Goal: Communication & Community: Answer question/provide support

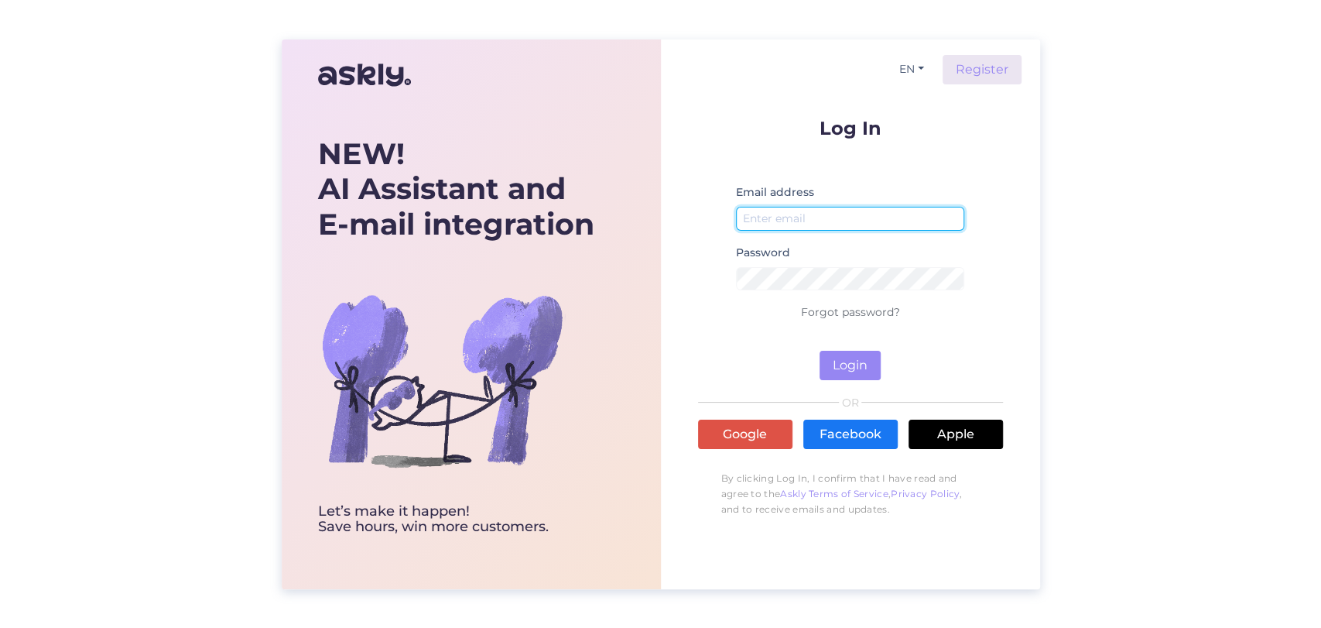
click at [898, 217] on input "email" at bounding box center [850, 219] width 229 height 24
type input "[PERSON_NAME][EMAIL_ADDRESS][DOMAIN_NAME]"
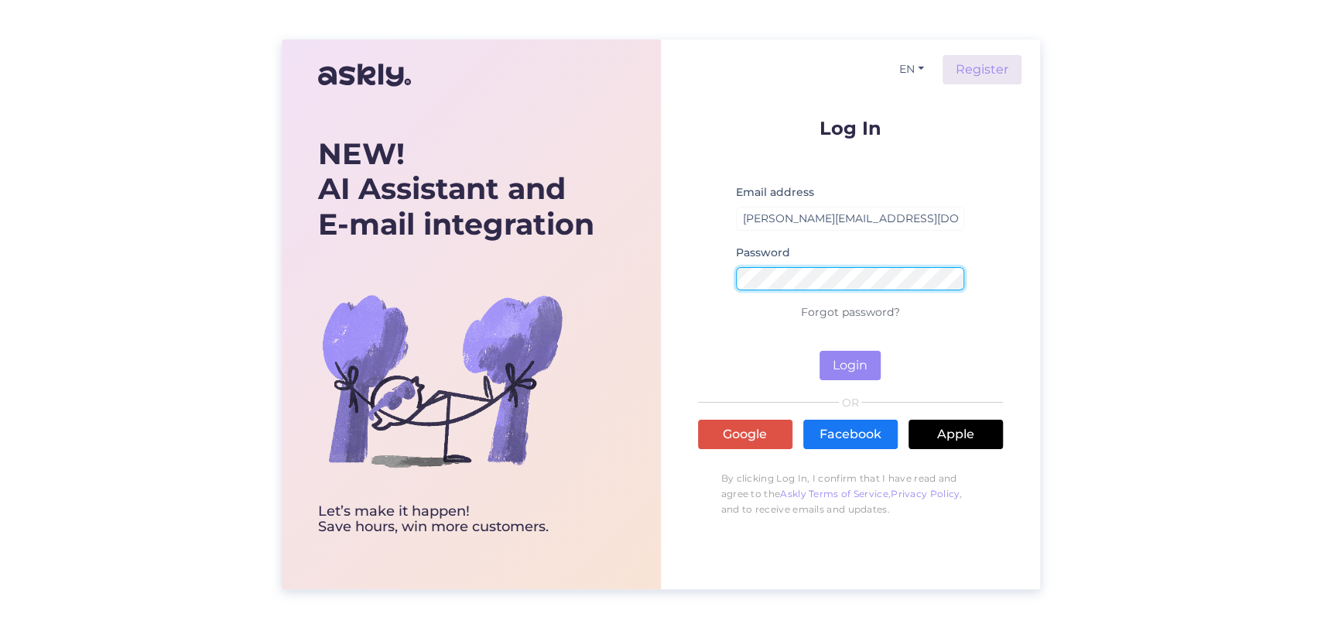
click at [820, 351] on button "Login" at bounding box center [850, 365] width 61 height 29
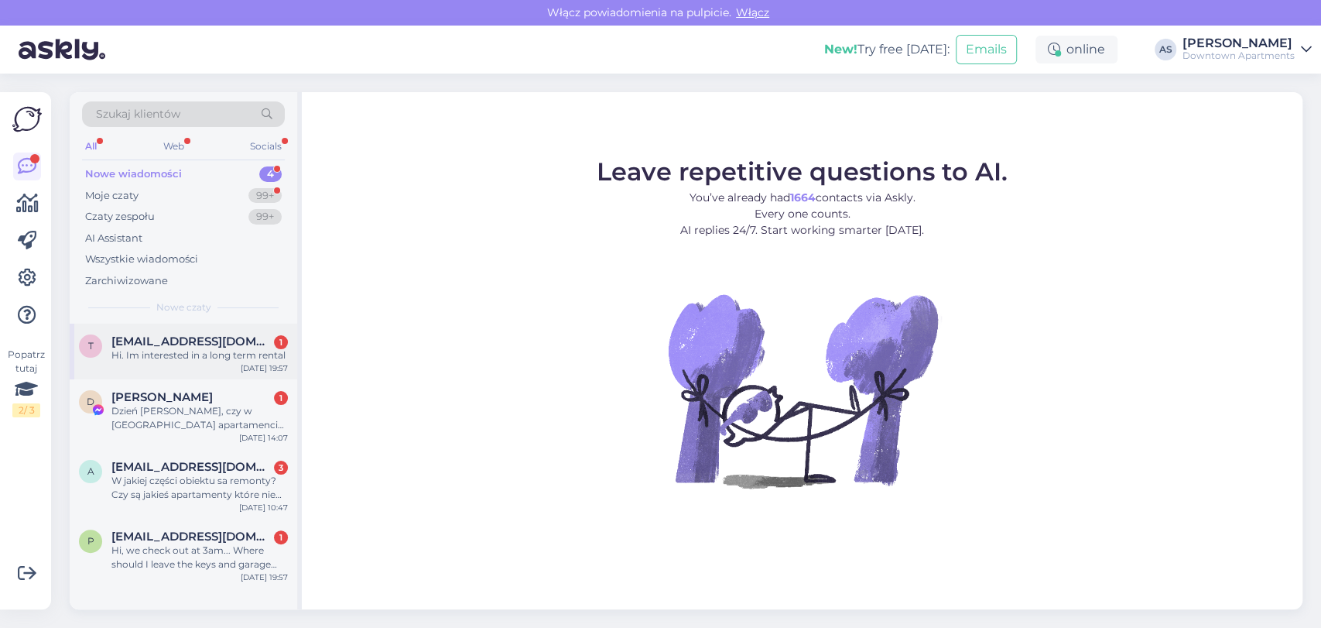
click at [192, 361] on div "t [EMAIL_ADDRESS][DOMAIN_NAME] 1 Hi. Im interested in a long term rental [DATE]…" at bounding box center [184, 351] width 228 height 56
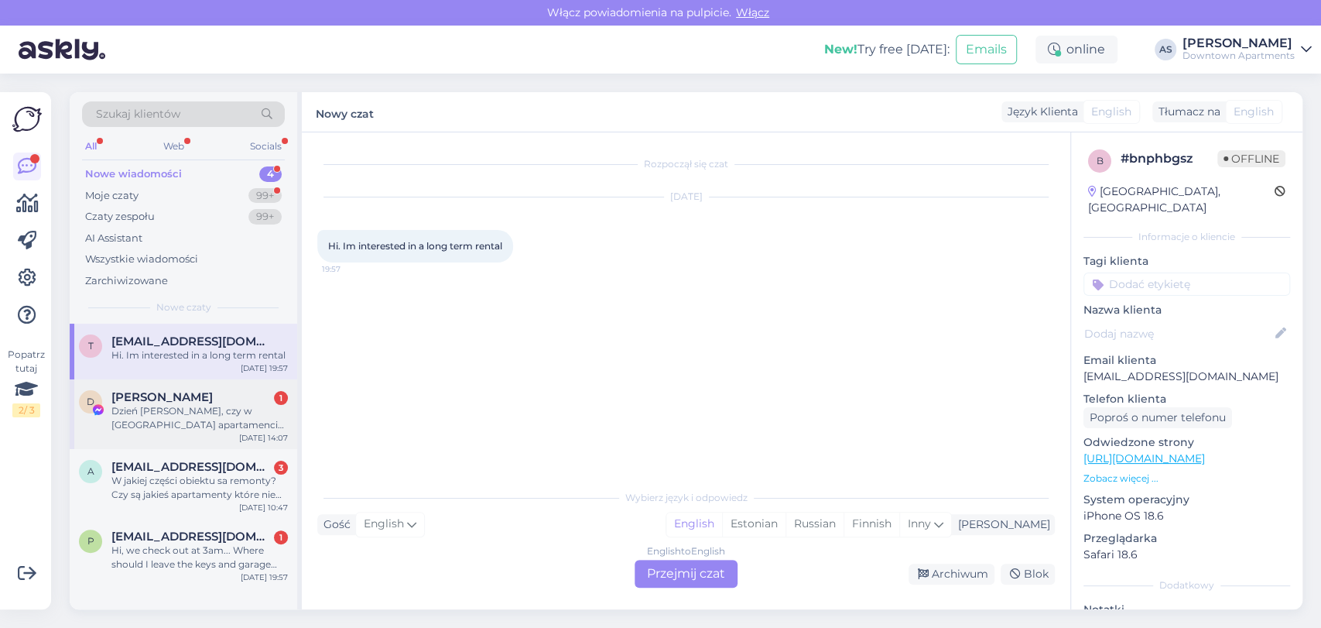
click at [181, 409] on div "Dzień [PERSON_NAME], czy w [GEOGRAPHIC_DATA] apartamencie można toczyć poduszko…" at bounding box center [199, 418] width 176 height 28
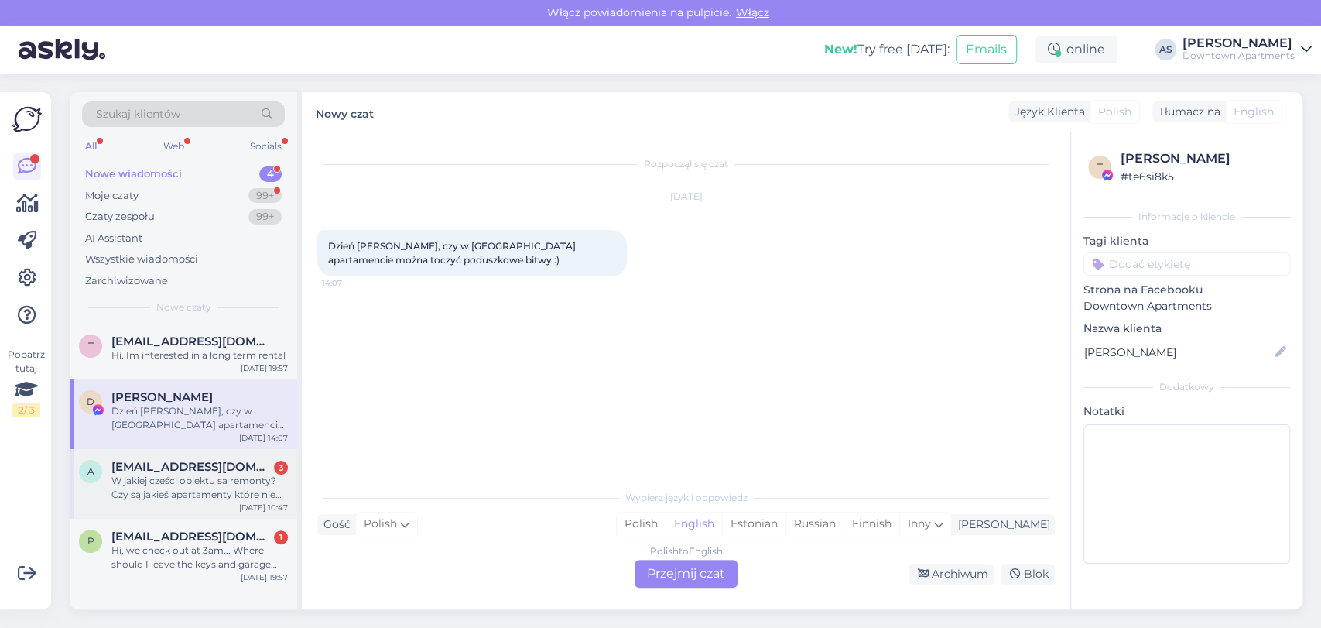
click at [234, 510] on div "a [EMAIL_ADDRESS][DOMAIN_NAME] 3 W jakiej części obiektu sa remonty? Czy są jak…" at bounding box center [184, 484] width 228 height 70
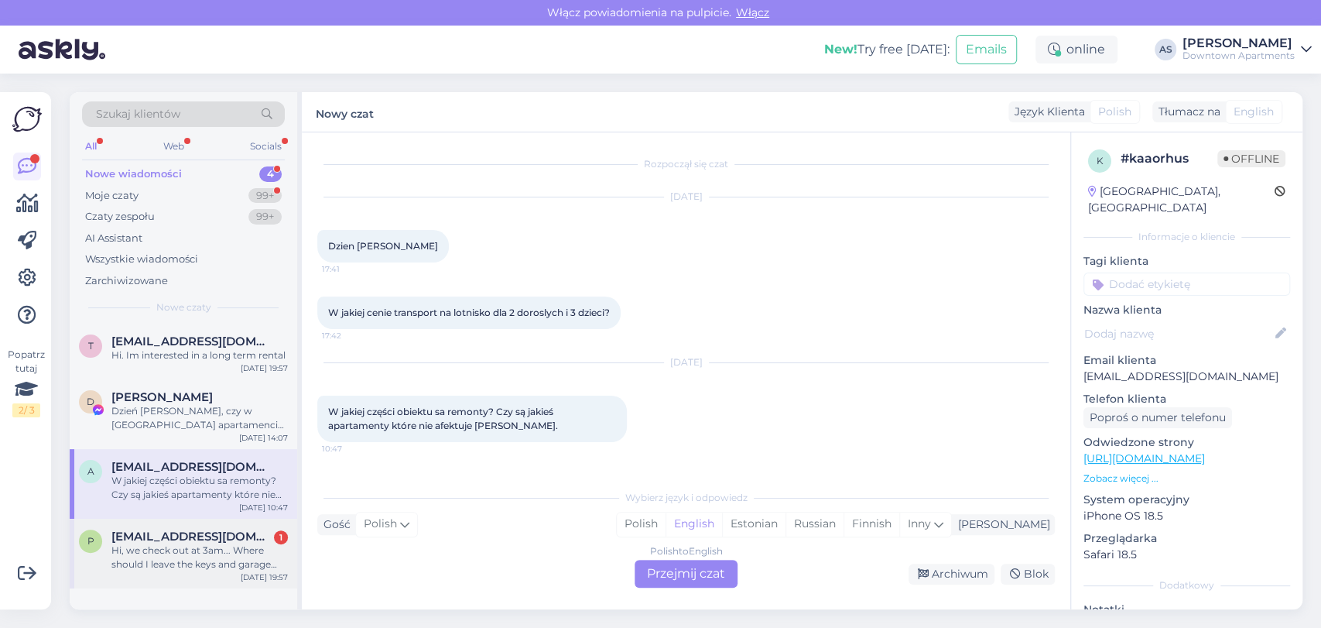
click at [217, 571] on div "p [EMAIL_ADDRESS][DOMAIN_NAME] 1 Hi, we check out at 3am... Where should I leav…" at bounding box center [184, 553] width 228 height 70
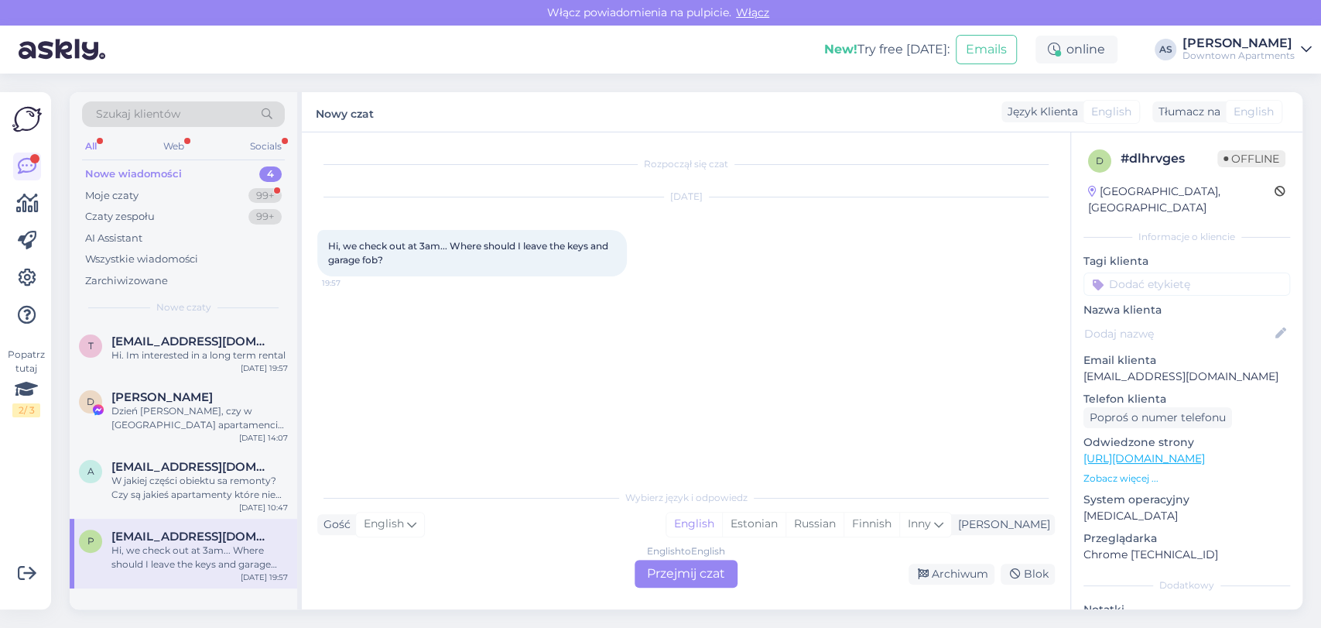
click at [677, 576] on div "English to English Przejmij czat" at bounding box center [686, 573] width 103 height 28
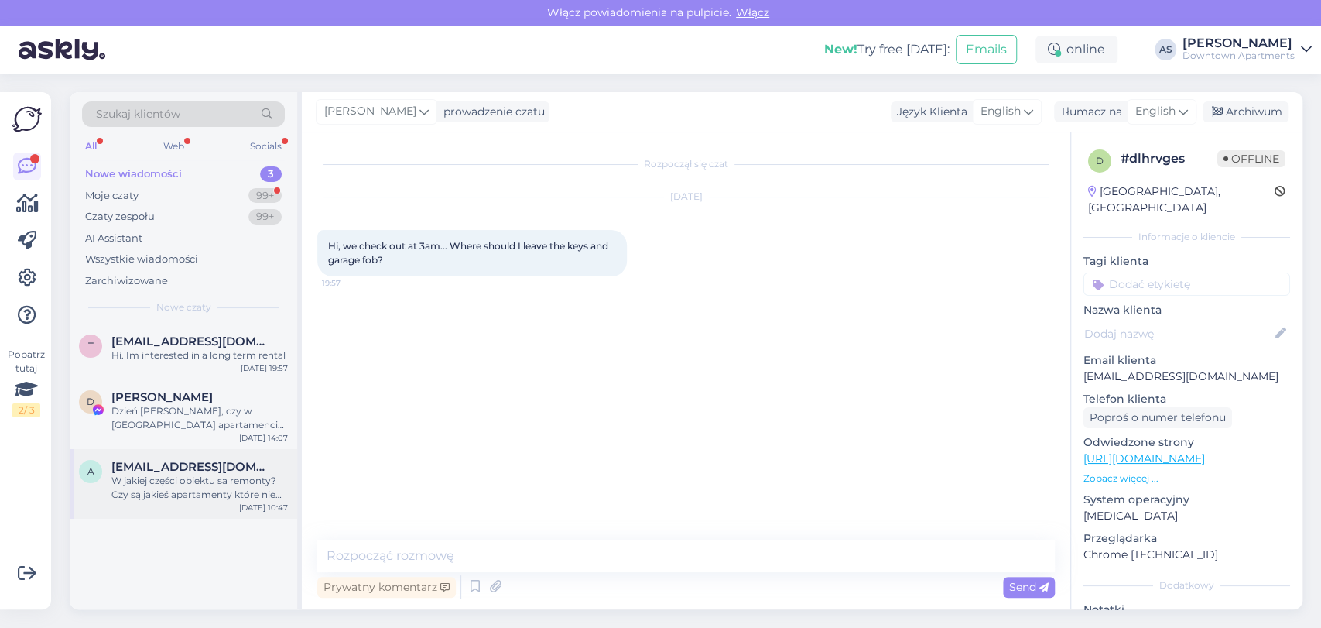
click at [152, 508] on div "a [EMAIL_ADDRESS][DOMAIN_NAME] W jakiej części obiektu sa remonty? Czy są jakie…" at bounding box center [184, 484] width 228 height 70
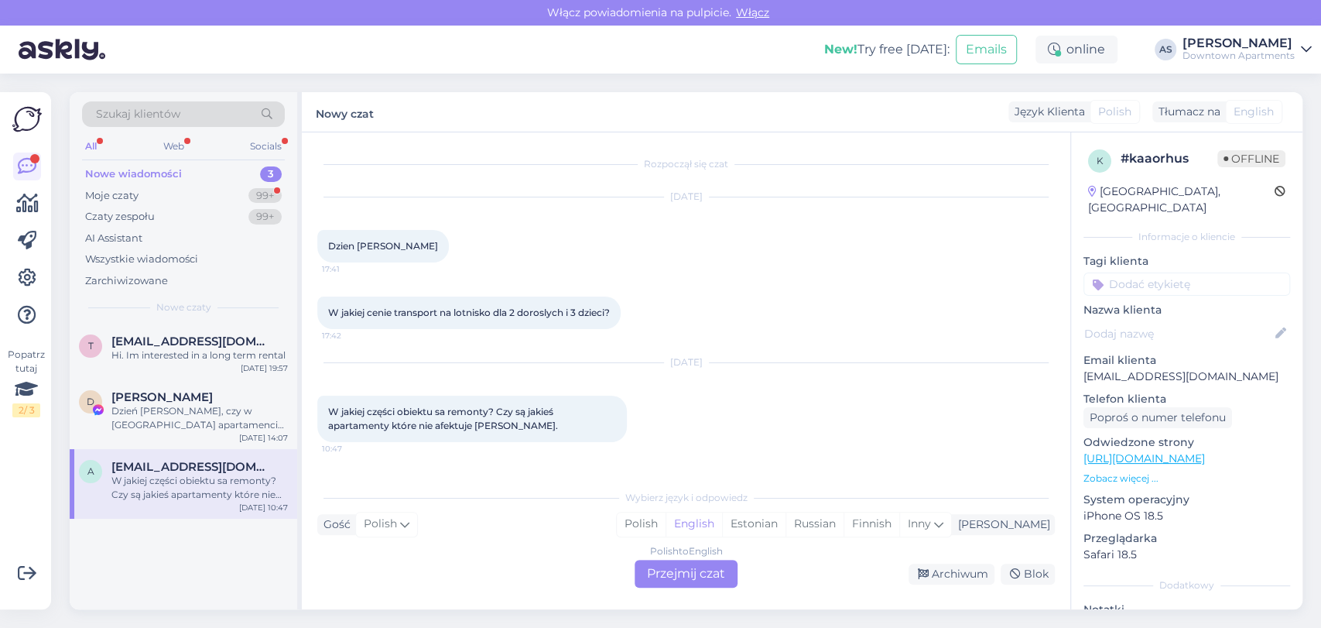
click at [701, 577] on div "Polish to English Przejmij czat" at bounding box center [686, 573] width 103 height 28
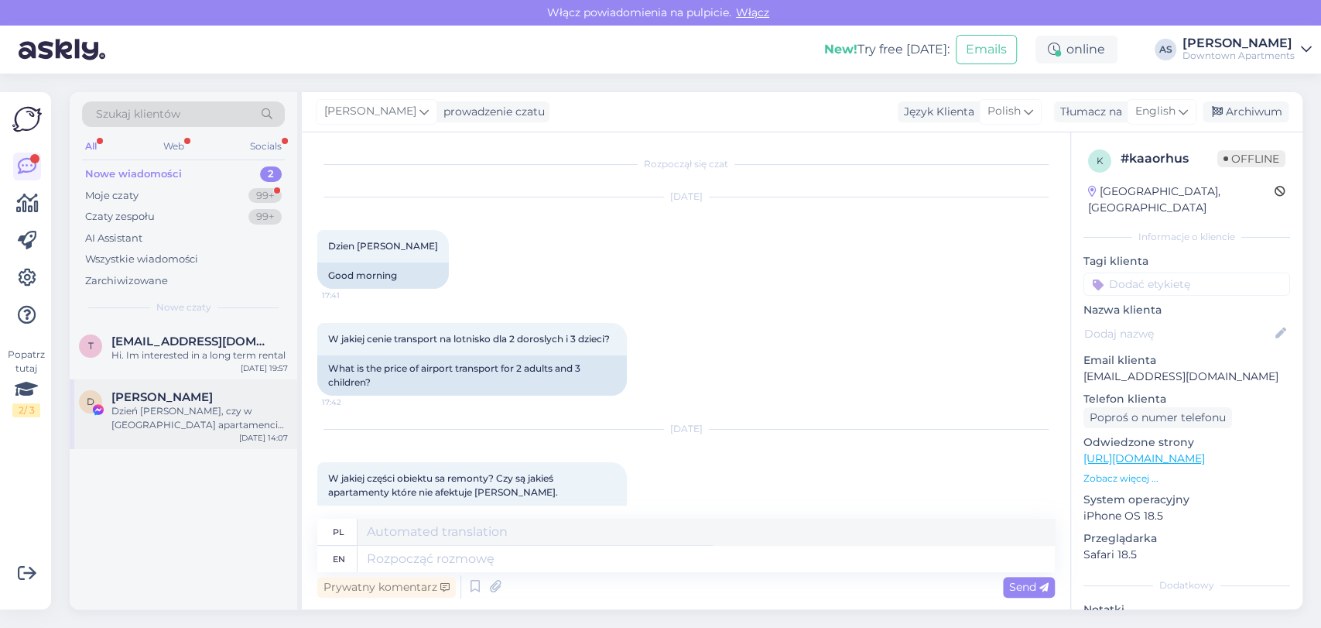
click at [165, 404] on div "Dzień [PERSON_NAME], czy w [GEOGRAPHIC_DATA] apartamencie można toczyć poduszko…" at bounding box center [199, 418] width 176 height 28
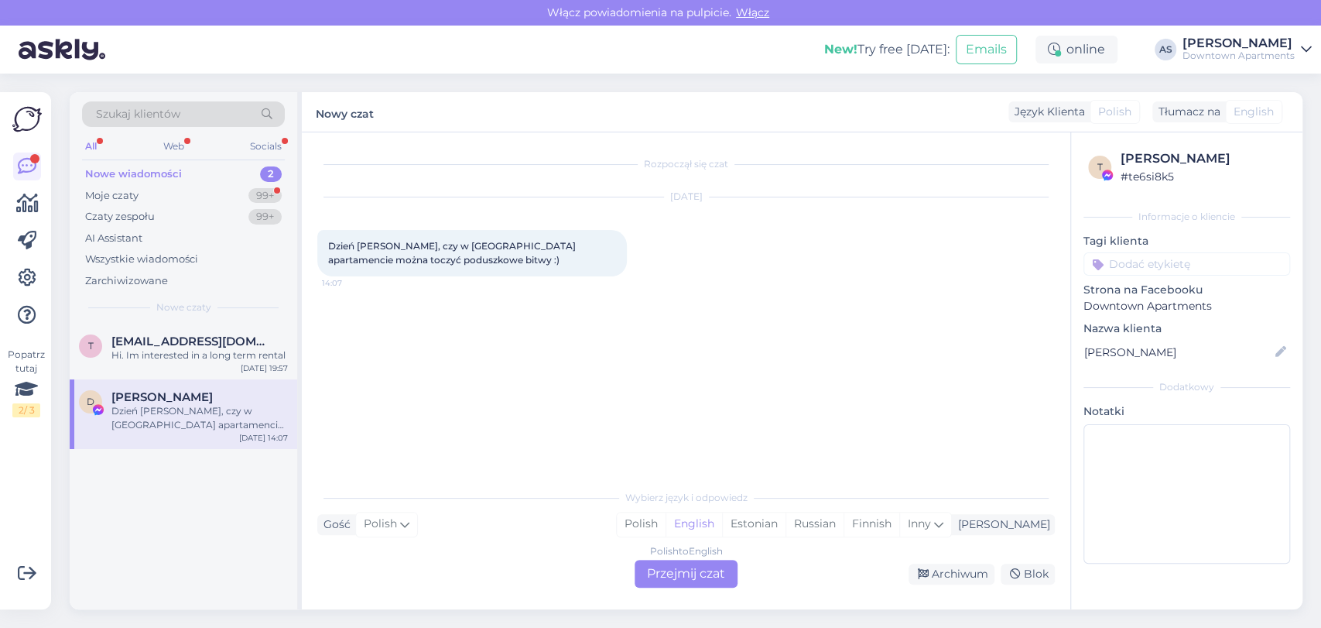
click at [663, 566] on div "Polish to English Przejmij czat" at bounding box center [686, 573] width 103 height 28
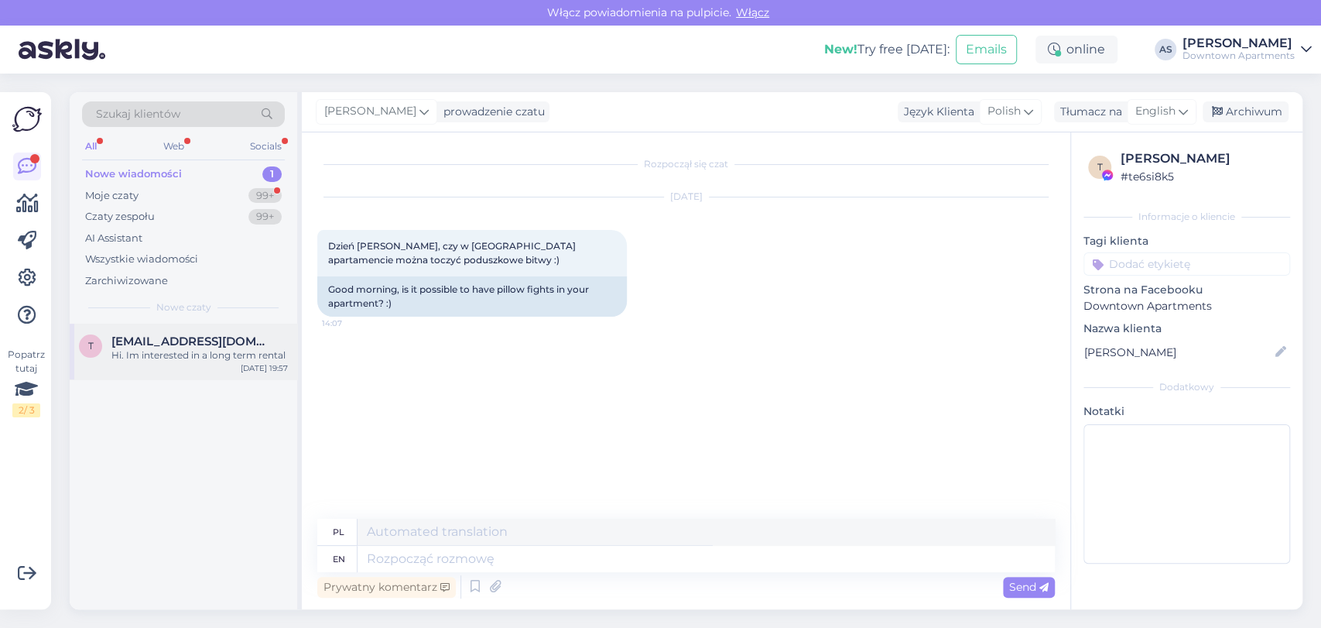
click at [230, 353] on div "Hi. Im interested in a long term rental" at bounding box center [199, 355] width 176 height 14
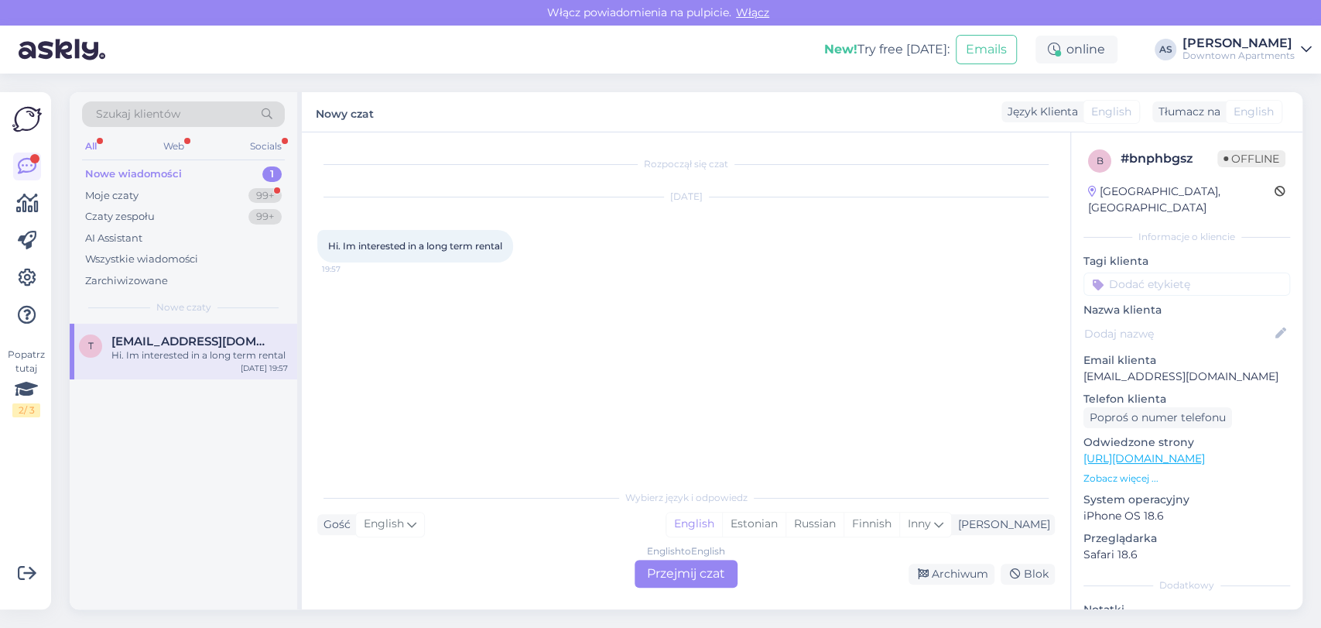
click at [676, 569] on div "English to English Przejmij czat" at bounding box center [686, 573] width 103 height 28
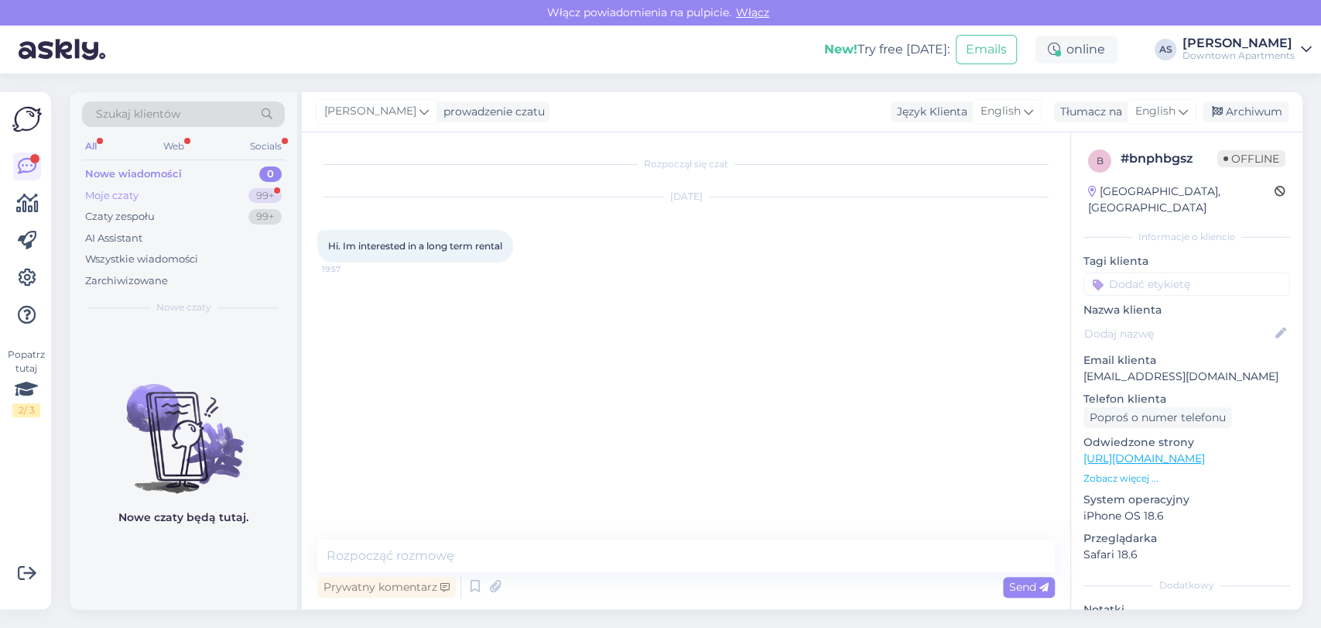
click at [200, 185] on div "Moje czaty 99+" at bounding box center [183, 196] width 203 height 22
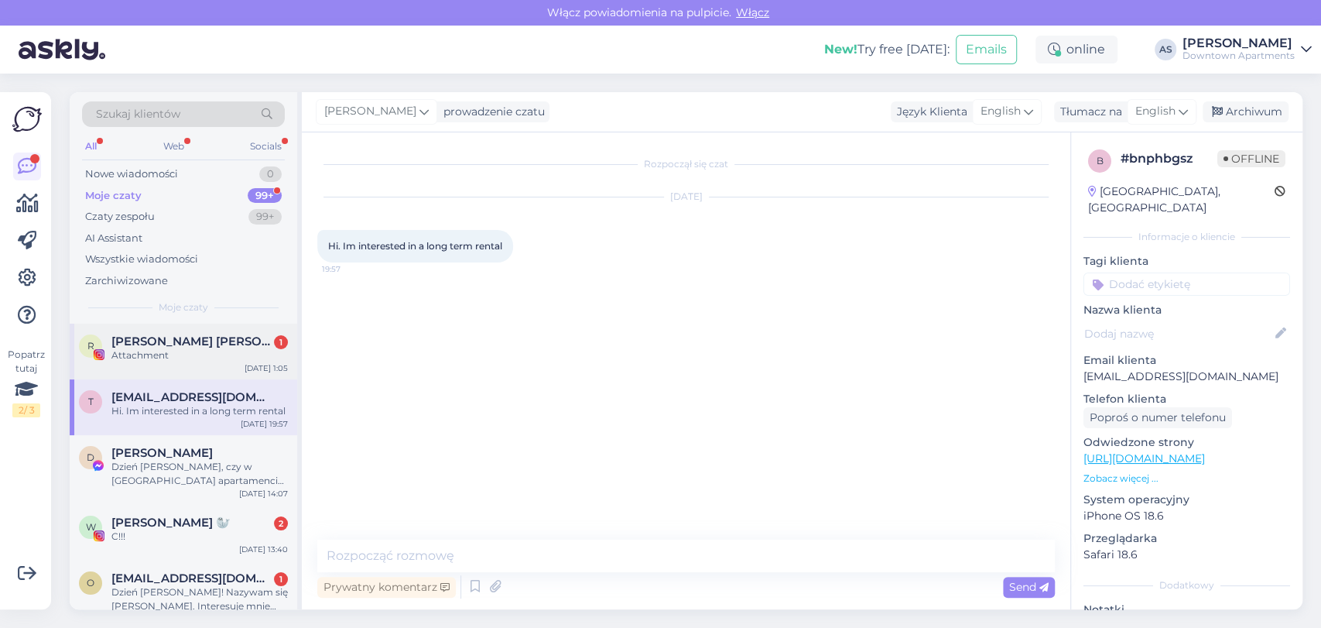
click at [155, 326] on div "R [PERSON_NAME] [PERSON_NAME] Roma-ska 1 Attachment [DATE] 1:05" at bounding box center [184, 351] width 228 height 56
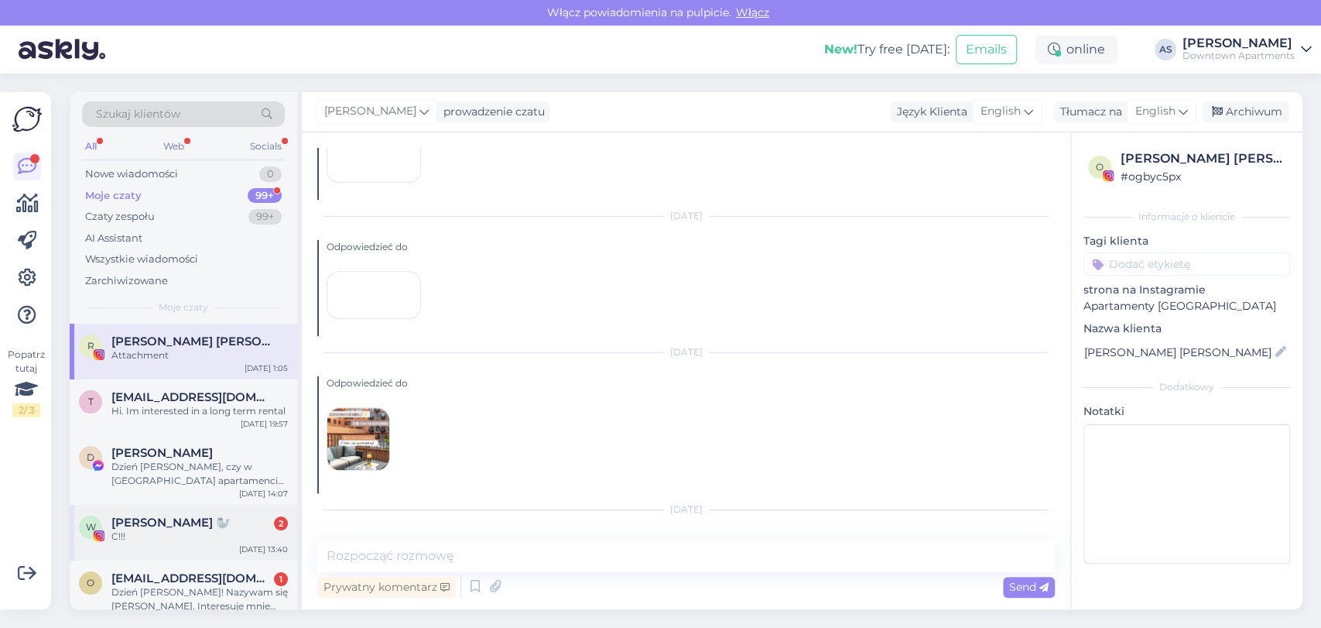
click at [142, 538] on div "C!!!" at bounding box center [199, 536] width 176 height 14
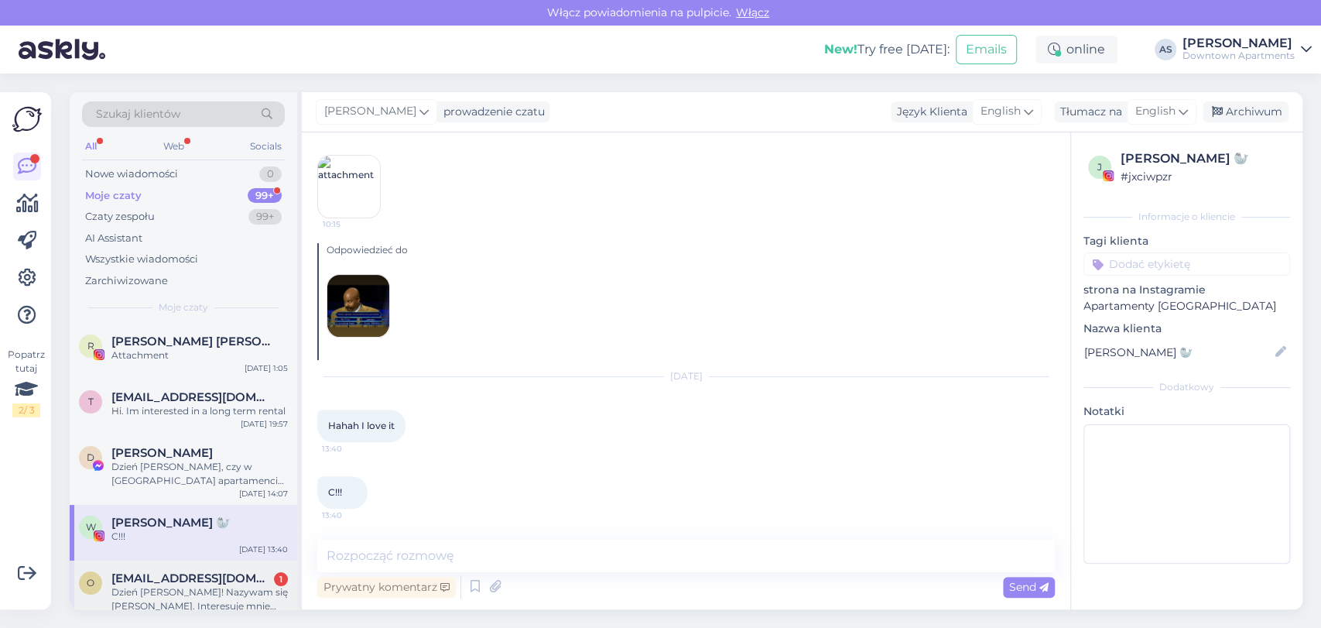
click at [142, 585] on div "Dzień [PERSON_NAME]! Nazywam się [PERSON_NAME]. Interesuje mnie możliwość długo…" at bounding box center [199, 599] width 176 height 28
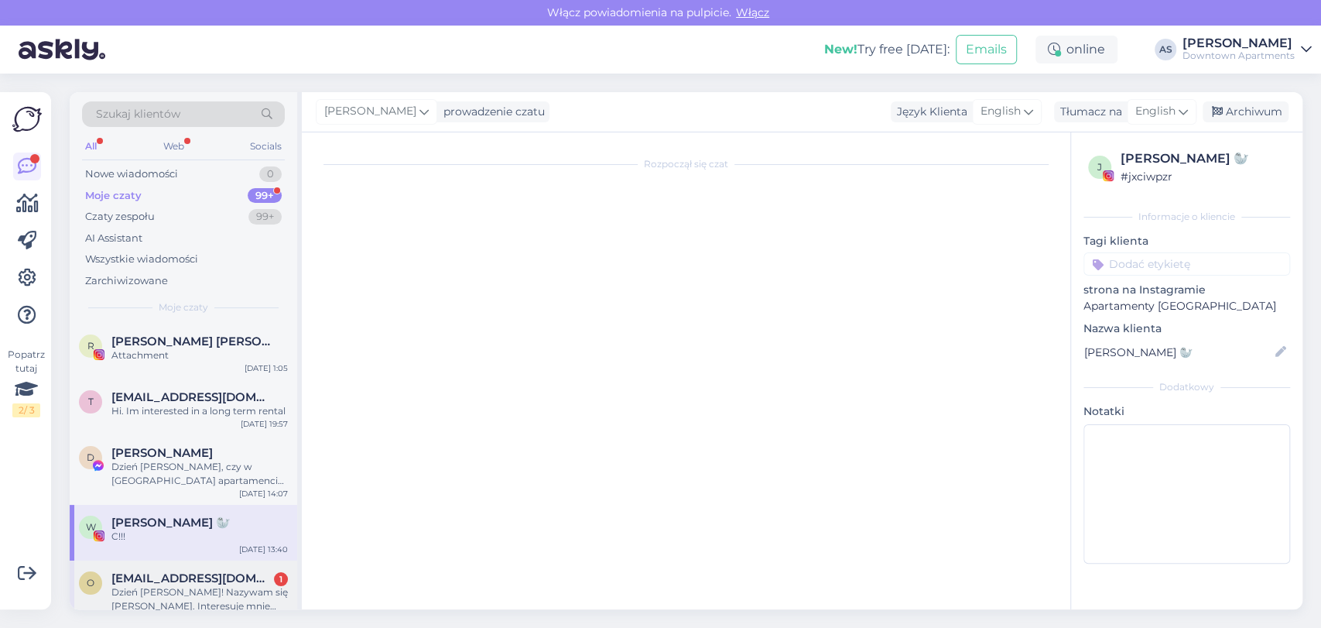
scroll to position [177, 0]
